Goal: Task Accomplishment & Management: Complete application form

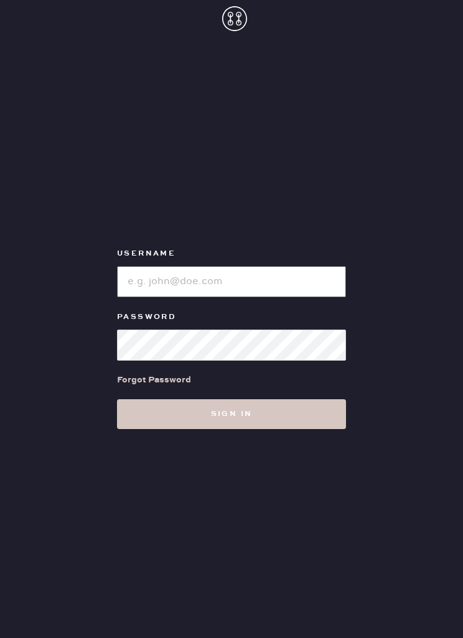
click at [157, 297] on input "loginName" at bounding box center [231, 281] width 229 height 31
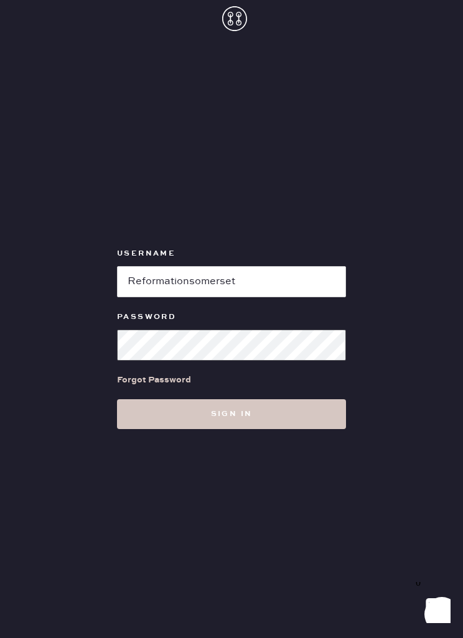
click at [231, 429] on button "Sign in" at bounding box center [231, 415] width 229 height 30
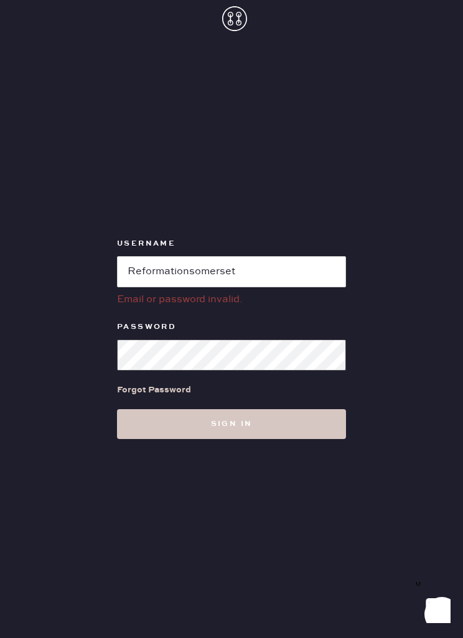
click at [231, 439] on button "Sign in" at bounding box center [231, 424] width 229 height 30
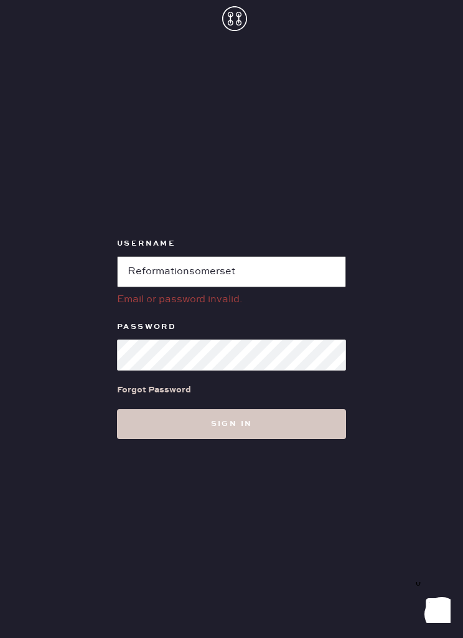
click at [133, 287] on input "loginName" at bounding box center [231, 271] width 229 height 31
type input "reformationsomerset"
click at [231, 439] on button "Sign in" at bounding box center [231, 424] width 229 height 30
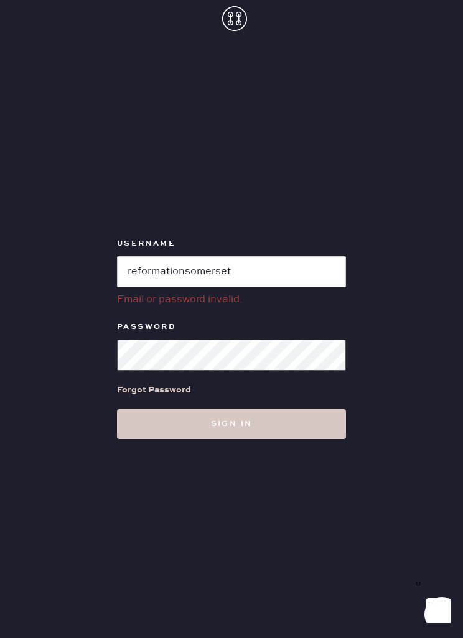
click at [231, 439] on button "Sign in" at bounding box center [231, 424] width 229 height 30
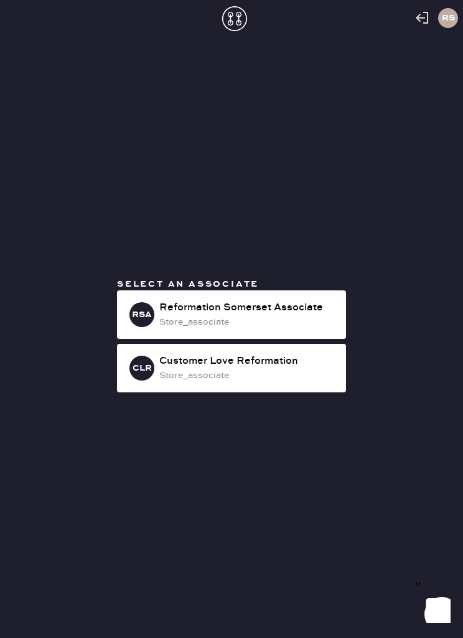
click at [160, 316] on div "Reformation Somerset Associate" at bounding box center [247, 308] width 177 height 15
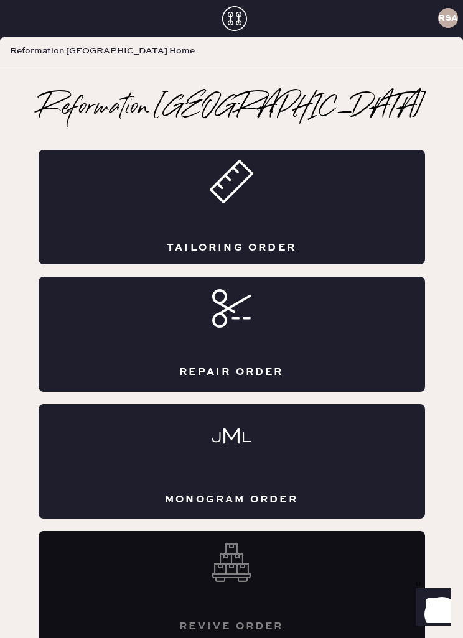
click at [171, 221] on div "Tailoring Order" at bounding box center [232, 207] width 386 height 115
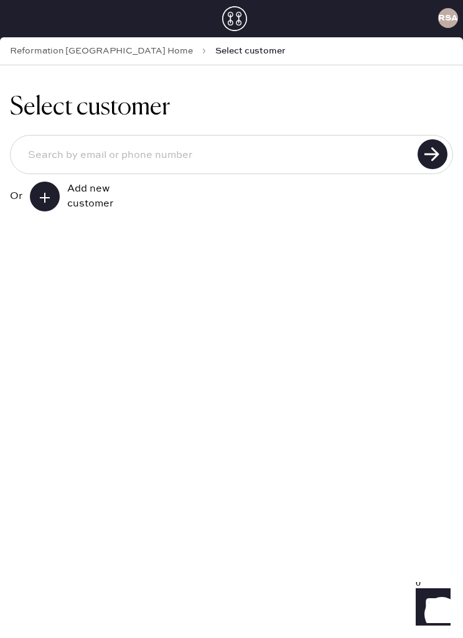
click at [70, 159] on input at bounding box center [216, 156] width 396 height 30
type input "2489808818"
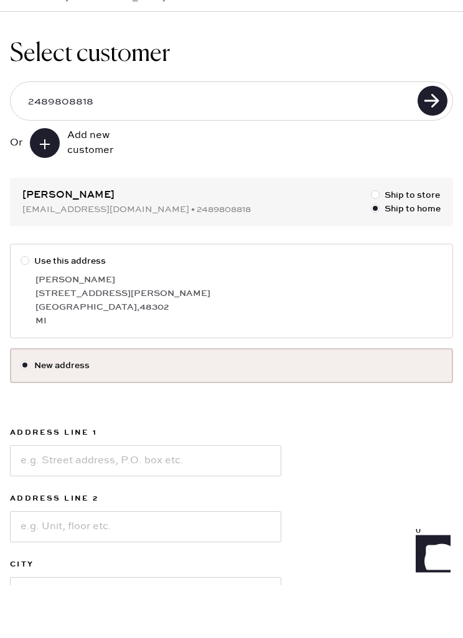
click at [22, 308] on div at bounding box center [28, 315] width 14 height 14
click at [21, 308] on input "Use this address" at bounding box center [21, 308] width 1 height 1
radio input "true"
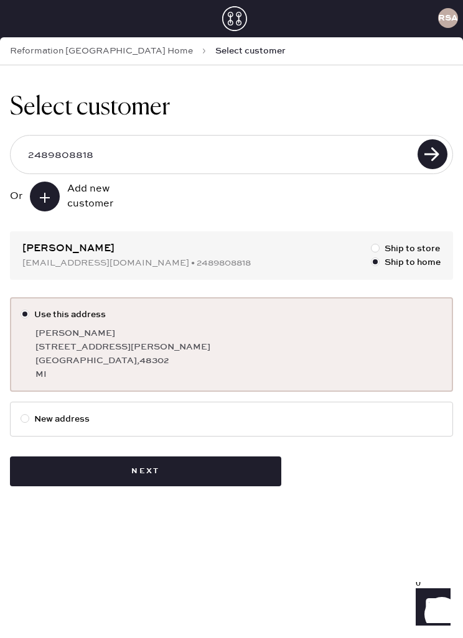
click at [137, 474] on button "Next" at bounding box center [145, 472] width 271 height 30
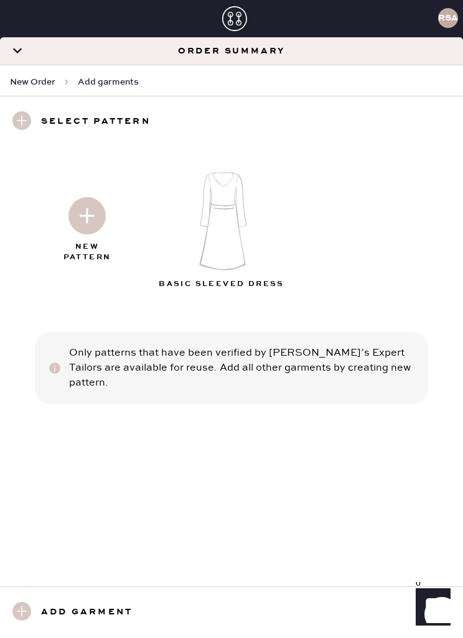
click at [92, 215] on img at bounding box center [86, 215] width 37 height 37
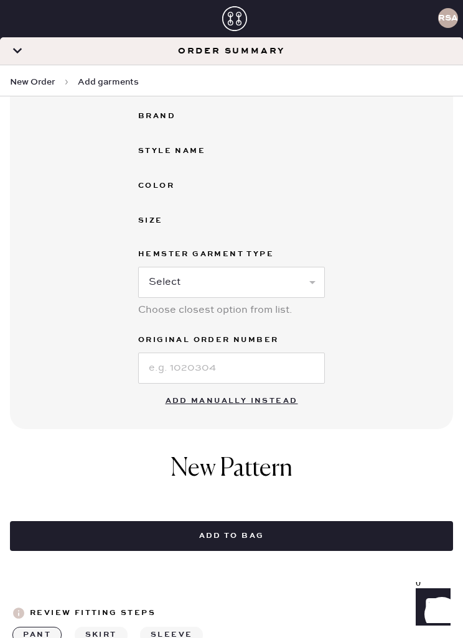
scroll to position [294, 0]
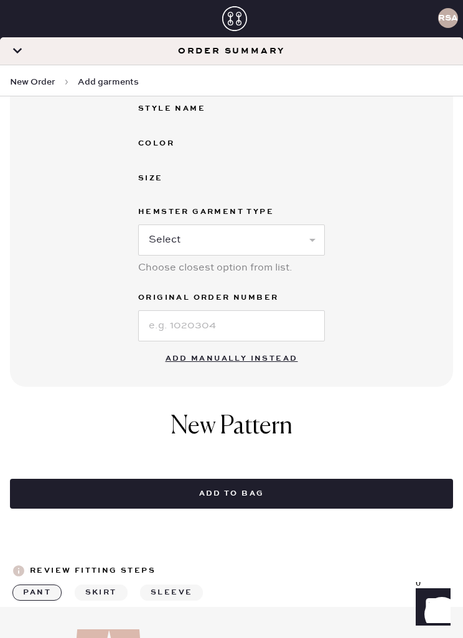
click at [205, 351] on button "Add manually instead" at bounding box center [231, 359] width 147 height 25
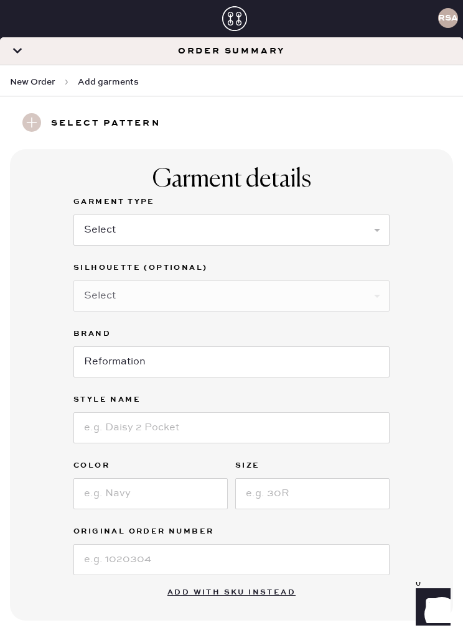
scroll to position [32, 0]
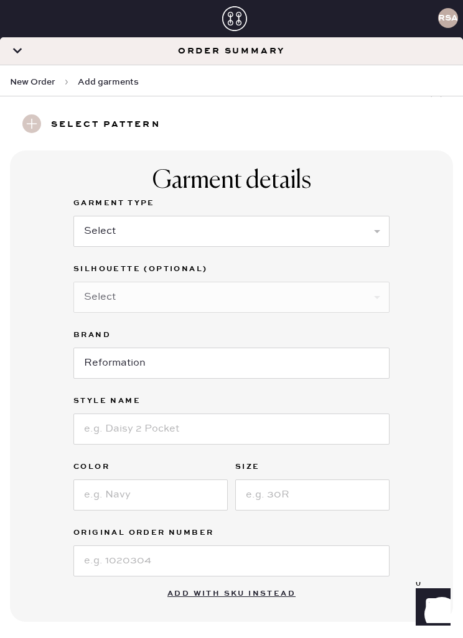
click at [110, 232] on select "Select Basic Skirt Jeans Leggings Pants Shorts Basic Sleeved Dress Basic Sleeve…" at bounding box center [231, 231] width 316 height 31
select select "14"
click at [315, 301] on select "Select Crop top Full Length Other" at bounding box center [231, 297] width 316 height 31
select select "71"
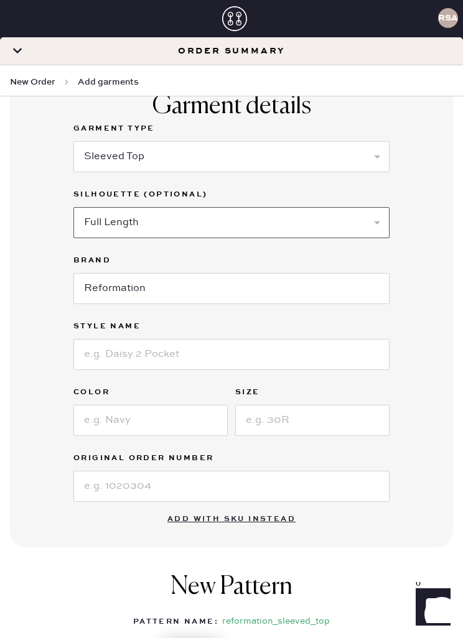
scroll to position [147, 0]
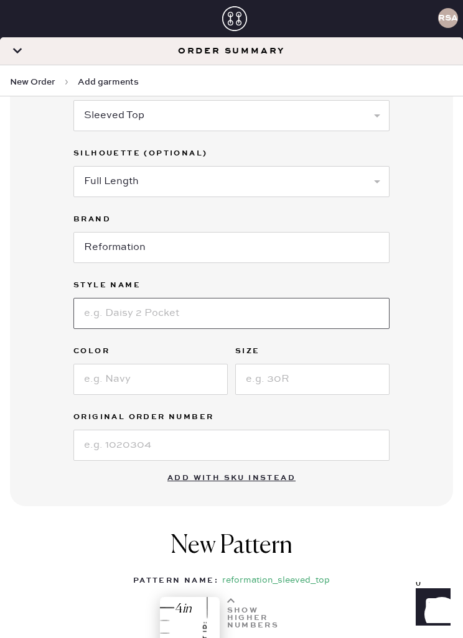
click at [179, 312] on input at bounding box center [231, 313] width 316 height 31
type input "Silas"
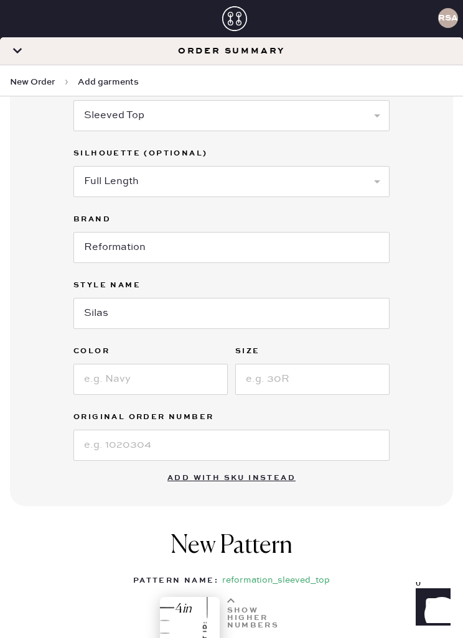
click at [107, 373] on input at bounding box center [150, 379] width 154 height 31
type input "Black"
click at [259, 382] on input at bounding box center [312, 379] width 154 height 31
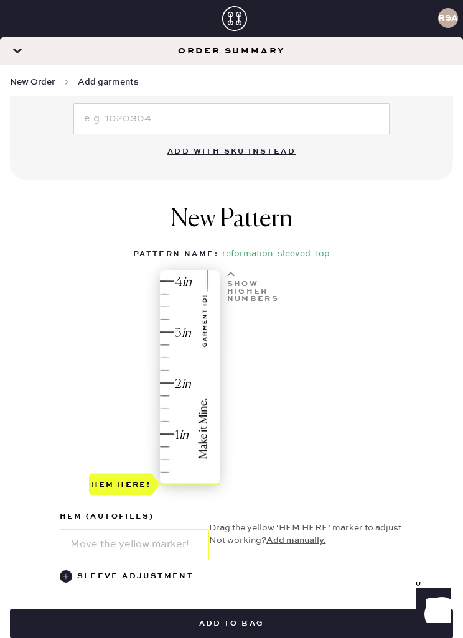
scroll to position [489, 0]
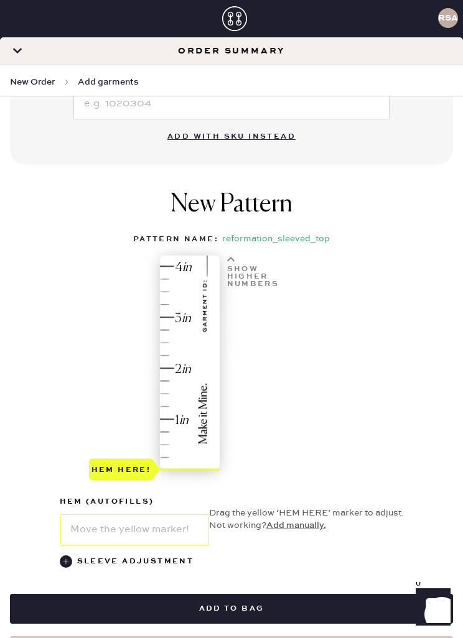
type input "XS"
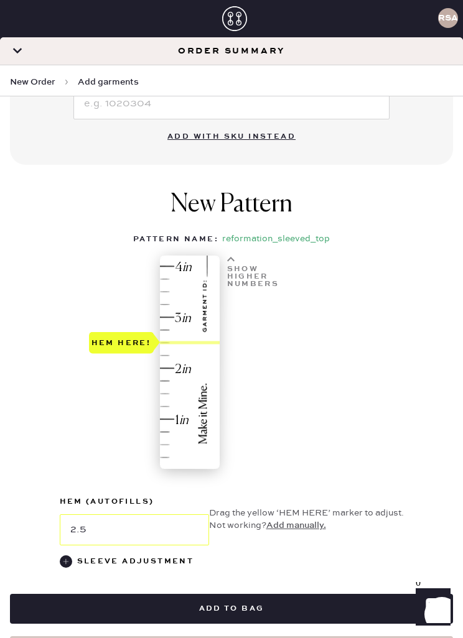
type input "2.75"
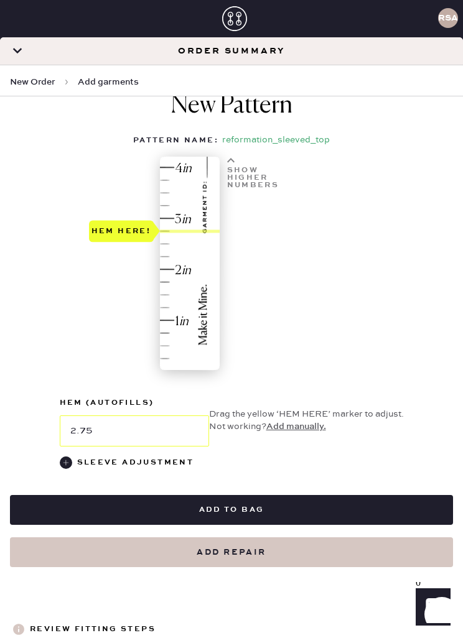
scroll to position [592, 0]
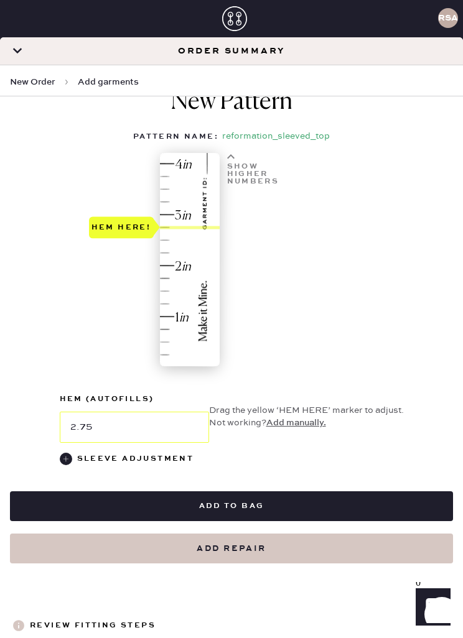
click at [280, 503] on button "Add to bag" at bounding box center [231, 507] width 443 height 30
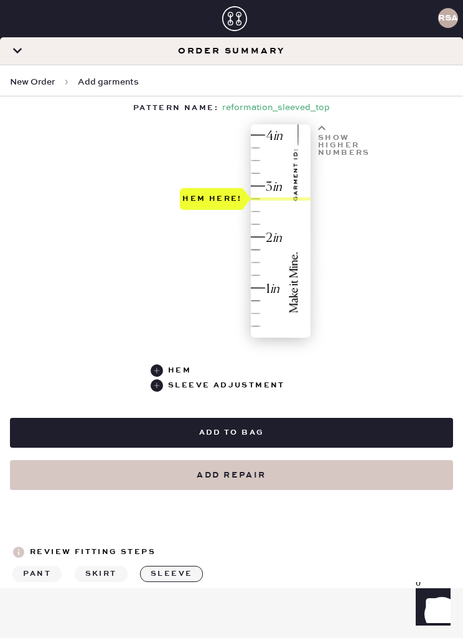
select select "14"
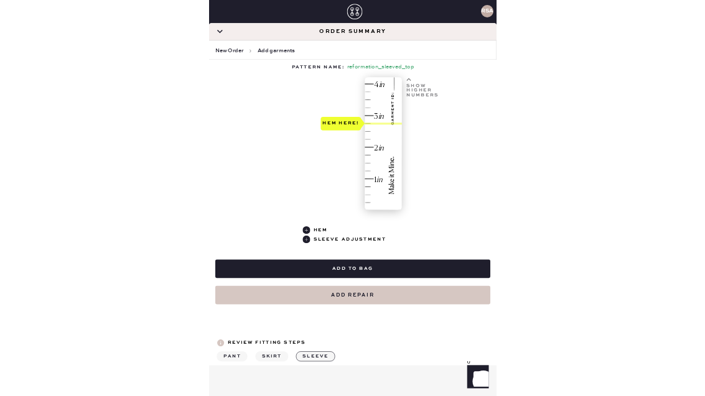
scroll to position [545, 0]
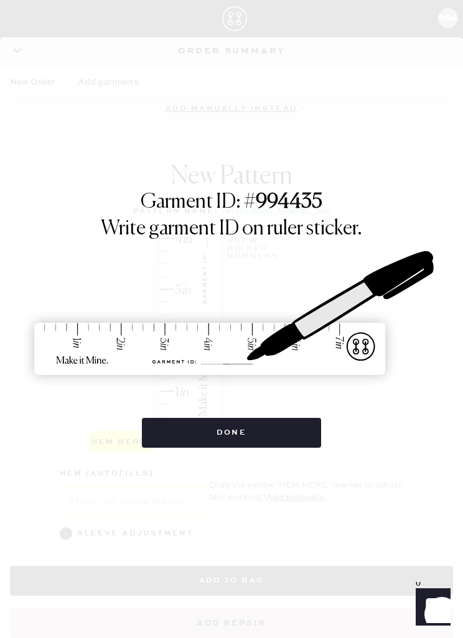
click at [253, 438] on button "Done" at bounding box center [232, 433] width 180 height 30
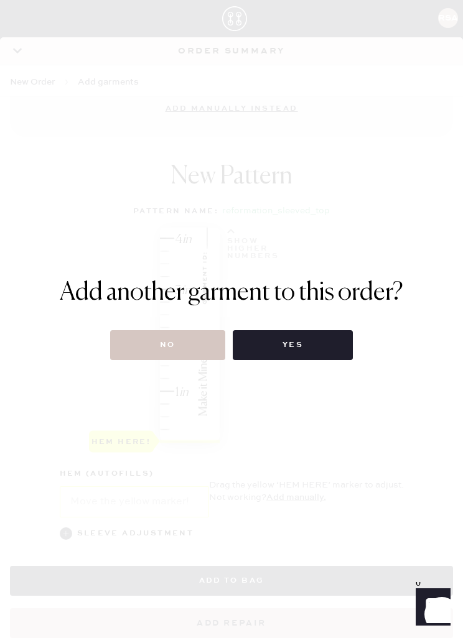
click at [176, 345] on button "No" at bounding box center [167, 345] width 115 height 30
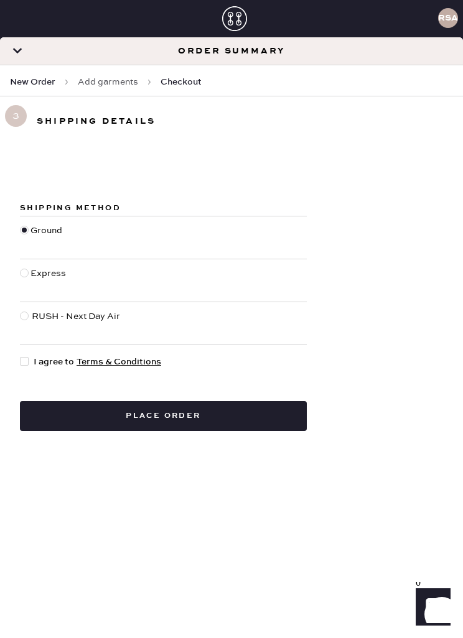
click at [15, 357] on form "Shipping Method Ground Express RUSH - Next Day Air I agree to Terms & Condition…" at bounding box center [231, 303] width 463 height 255
click at [28, 358] on div at bounding box center [24, 361] width 9 height 9
click at [21, 356] on input "I agree to Terms & Conditions" at bounding box center [20, 355] width 1 height 1
checkbox input "true"
click at [178, 417] on button "Place order" at bounding box center [163, 416] width 287 height 30
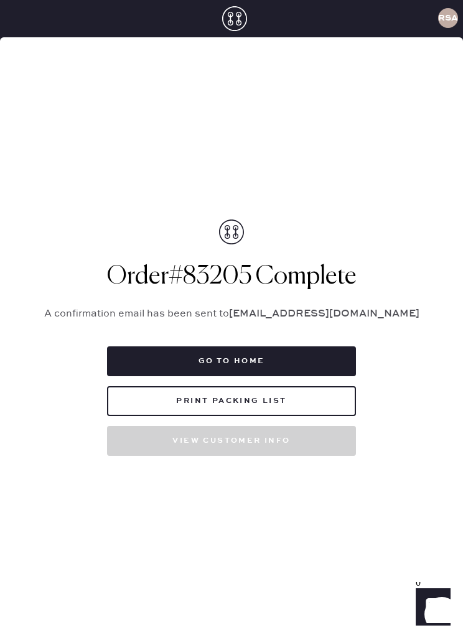
click at [286, 376] on button "Go to home" at bounding box center [231, 362] width 249 height 30
